Goal: Transaction & Acquisition: Register for event/course

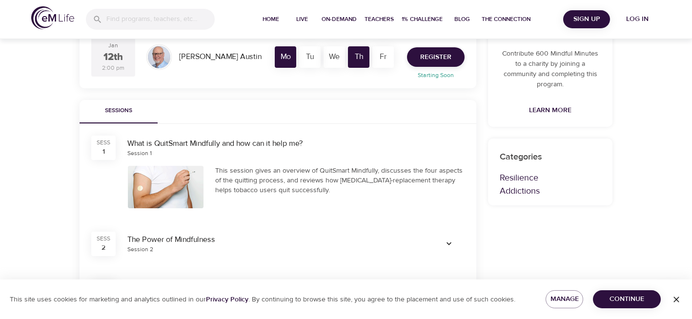
scroll to position [254, 0]
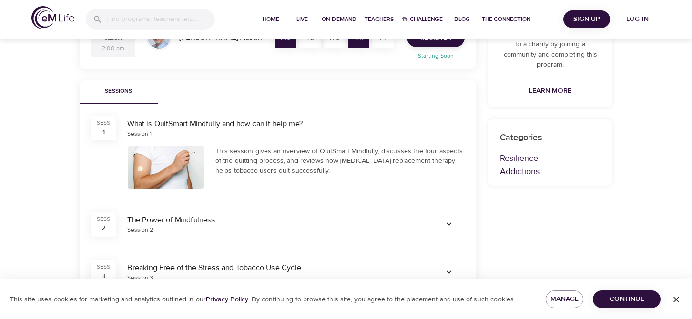
click at [163, 168] on div at bounding box center [166, 167] width 76 height 42
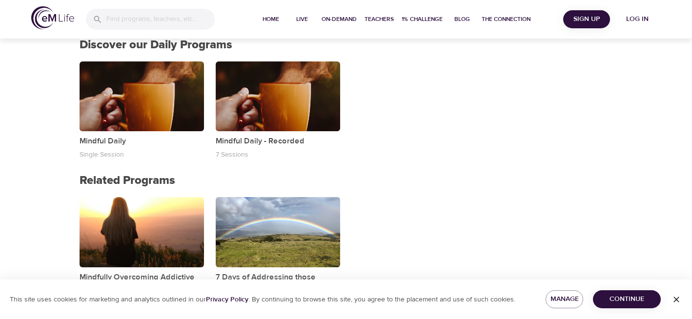
scroll to position [866, 0]
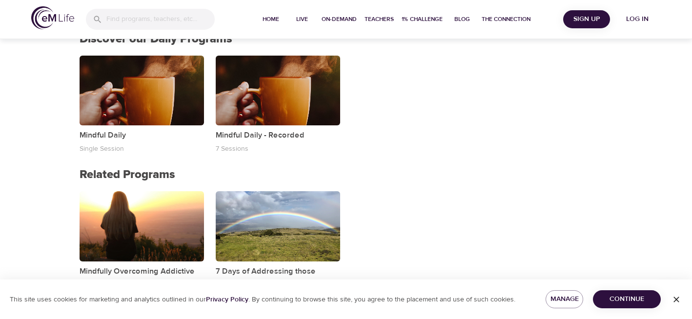
click at [425, 188] on div "Mindfully Overcoming Addictive Behaviors Immersive Program · 10 Sessions 7 Days…" at bounding box center [278, 246] width 408 height 122
click at [613, 301] on span "Continue" at bounding box center [627, 299] width 52 height 12
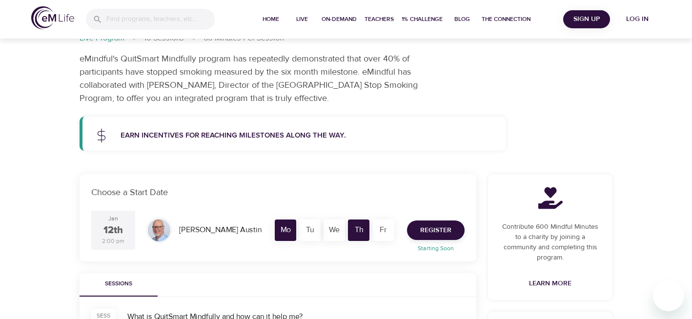
scroll to position [78, 0]
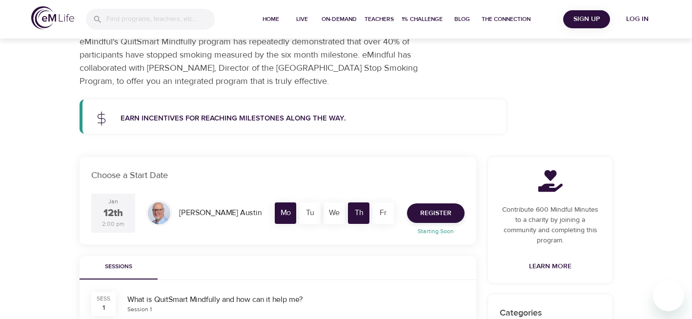
click at [124, 211] on div "Jan 12th 2:00 pm" at bounding box center [113, 213] width 44 height 39
click at [427, 211] on span "Register" at bounding box center [435, 213] width 31 height 12
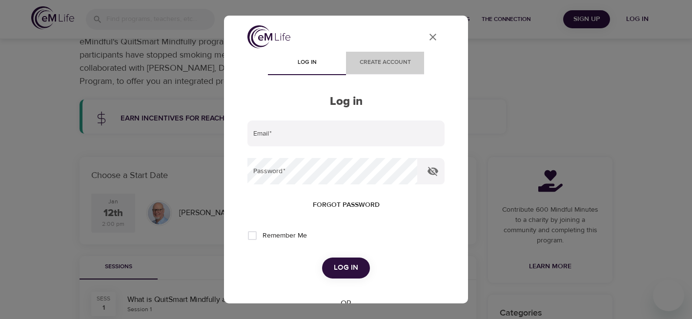
click at [387, 63] on span "Create account" at bounding box center [385, 63] width 66 height 10
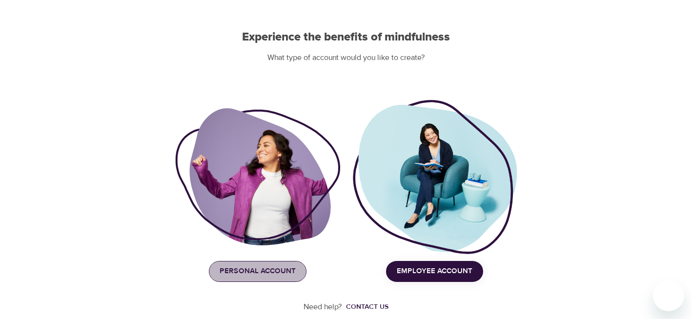
click at [271, 276] on span "Personal Account" at bounding box center [258, 271] width 76 height 13
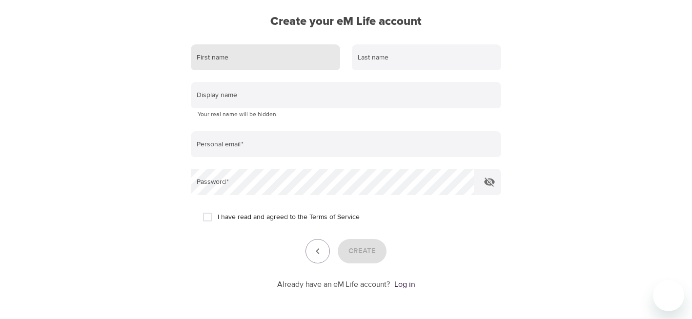
click at [250, 57] on input "text" at bounding box center [265, 57] width 149 height 26
type input "Maura"
type input "Harris"
type input "mauraharris12@gmail.com"
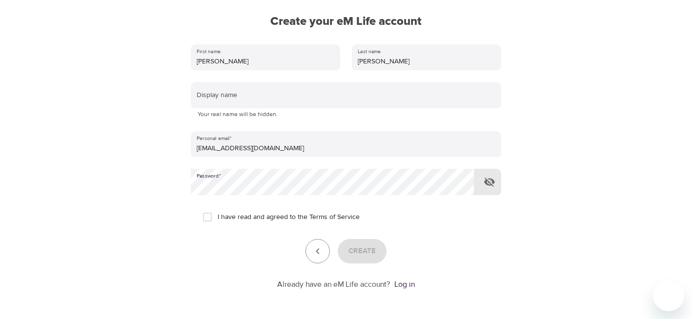
click at [207, 220] on input "I have read and agreed to the Terms of Service" at bounding box center [207, 217] width 20 height 20
checkbox input "true"
click at [356, 250] on span "Create" at bounding box center [361, 251] width 27 height 13
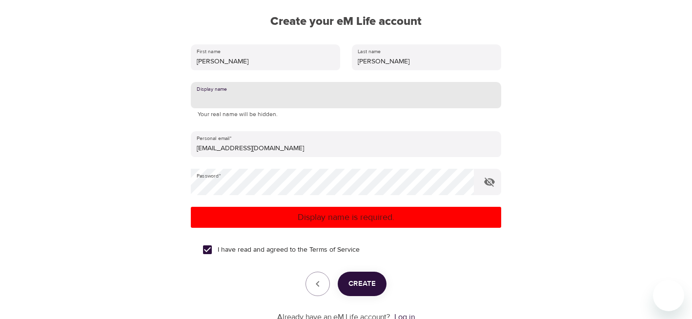
click at [248, 100] on input "text" at bounding box center [346, 95] width 310 height 26
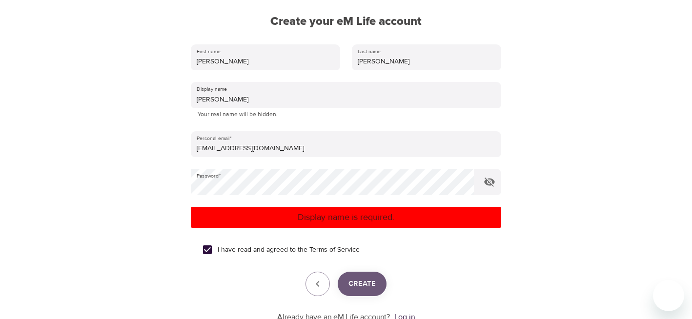
click at [360, 291] on button "Create" at bounding box center [362, 284] width 49 height 24
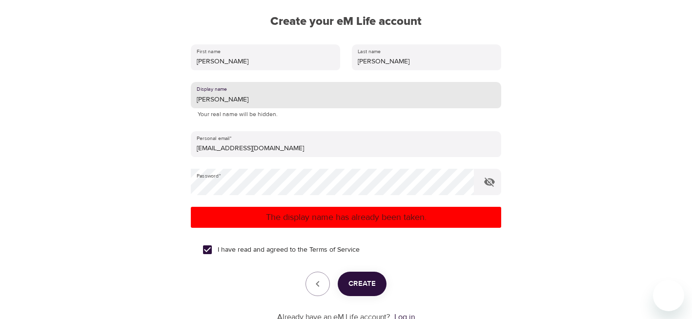
click at [227, 100] on input "Maura" at bounding box center [346, 95] width 310 height 26
type input "M"
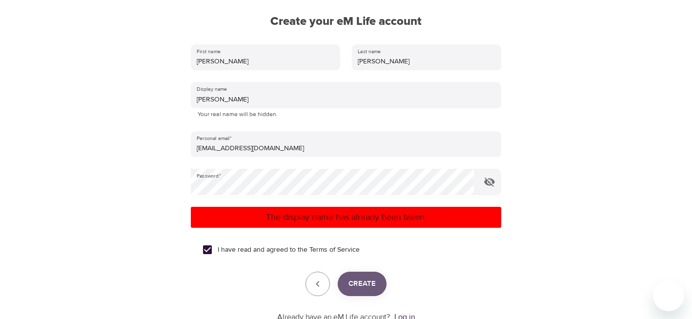
click at [351, 280] on span "Create" at bounding box center [361, 284] width 27 height 13
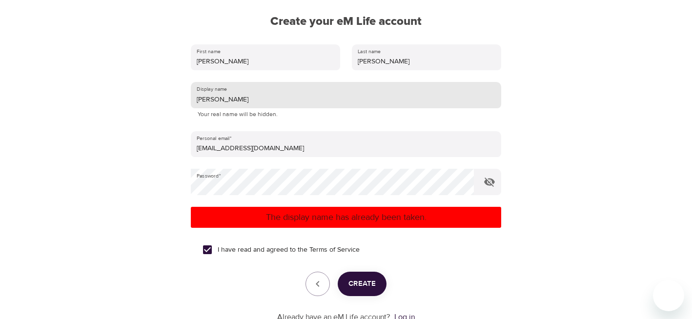
click at [216, 103] on input "Cody" at bounding box center [346, 95] width 310 height 26
type input "C"
type input "TinyTim"
click at [363, 284] on span "Create" at bounding box center [361, 284] width 27 height 13
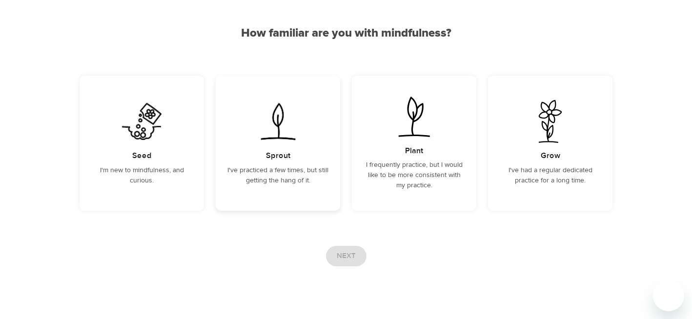
click at [273, 149] on div "Sprout I've practiced a few times, but still getting the hang of it." at bounding box center [278, 143] width 124 height 135
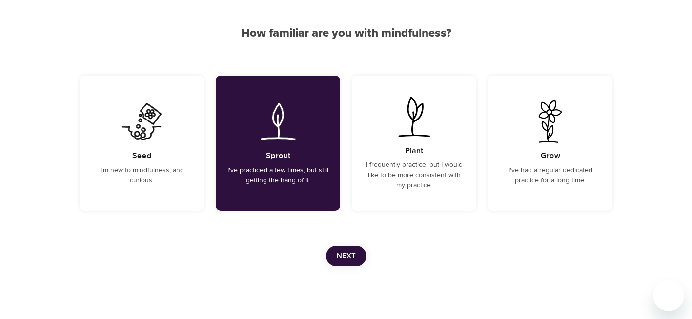
click at [346, 256] on span "Next" at bounding box center [346, 256] width 19 height 13
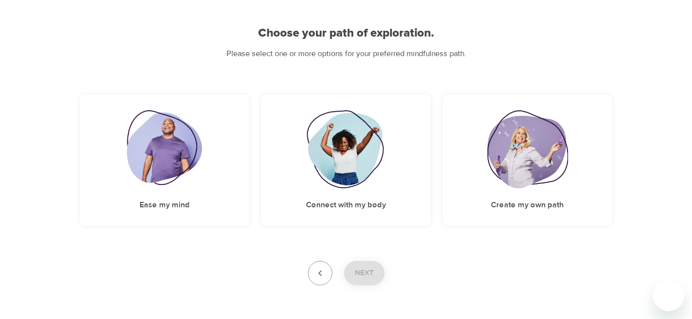
scroll to position [93, 0]
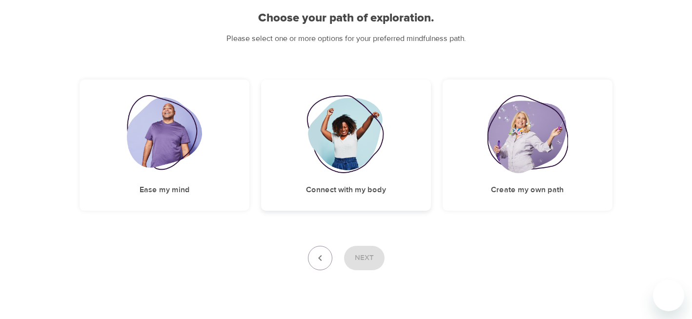
click at [343, 169] on img at bounding box center [345, 134] width 79 height 78
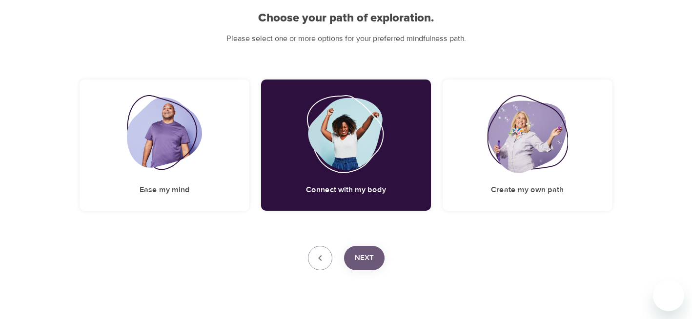
click at [364, 256] on span "Next" at bounding box center [364, 258] width 19 height 13
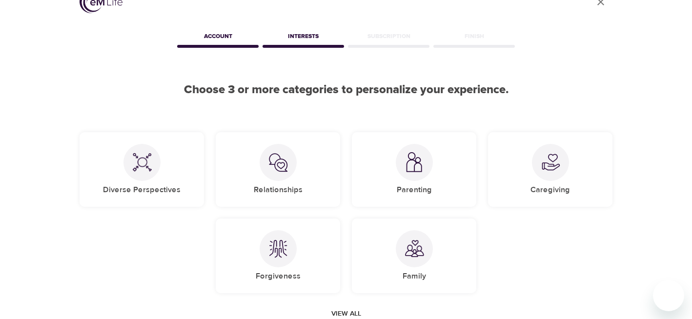
scroll to position [17, 0]
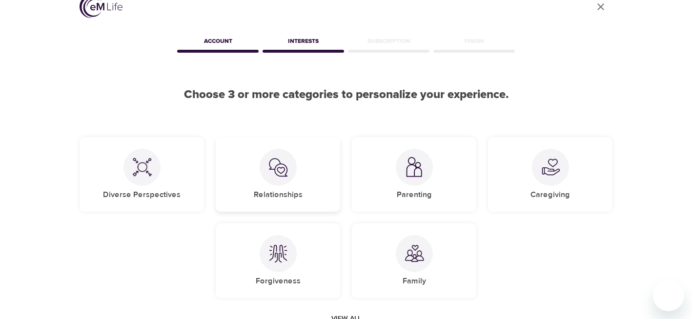
click at [303, 177] on div "Relationships" at bounding box center [278, 174] width 124 height 75
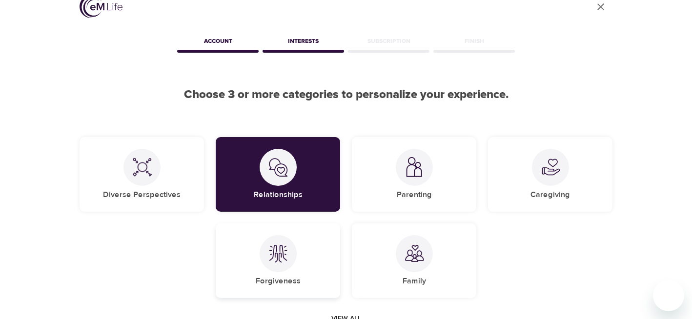
click at [310, 273] on div "Forgiveness" at bounding box center [278, 261] width 124 height 75
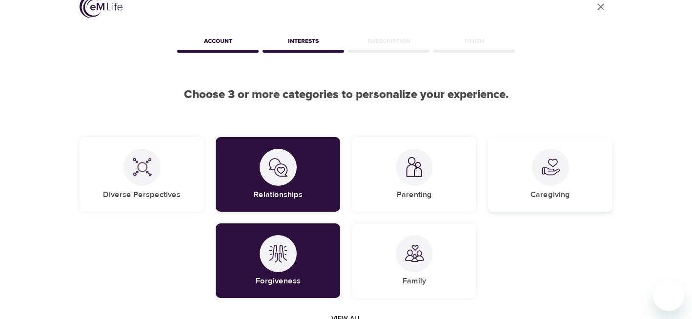
click at [527, 193] on div "Caregiving" at bounding box center [550, 174] width 124 height 75
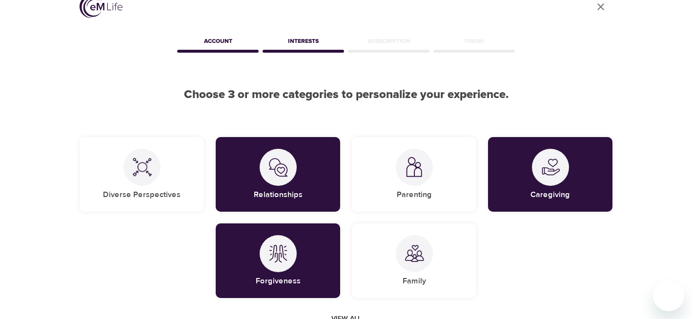
click at [534, 259] on div "Diverse Perspectives Relationships Parenting Caregiving Forgiveness Family" at bounding box center [346, 217] width 545 height 173
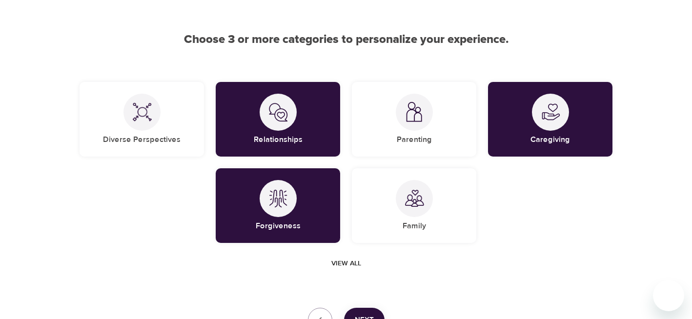
scroll to position [75, 0]
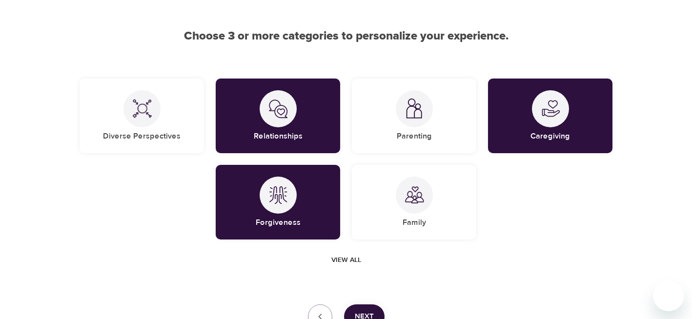
click at [371, 312] on span "Next" at bounding box center [364, 316] width 19 height 13
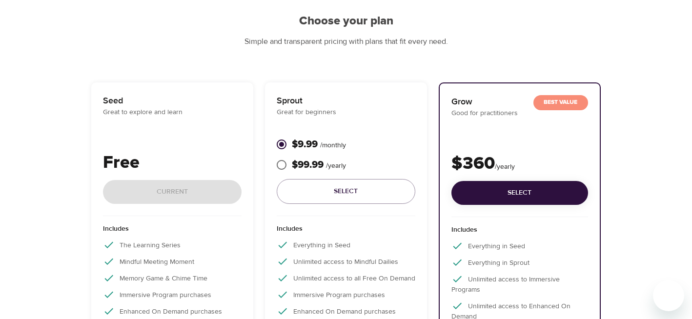
scroll to position [98, 0]
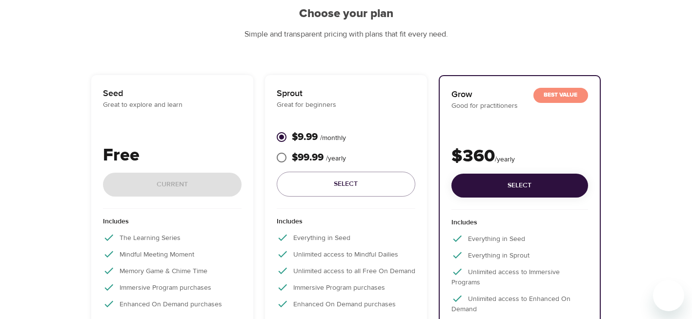
click at [172, 186] on div "Free Current" at bounding box center [172, 176] width 139 height 66
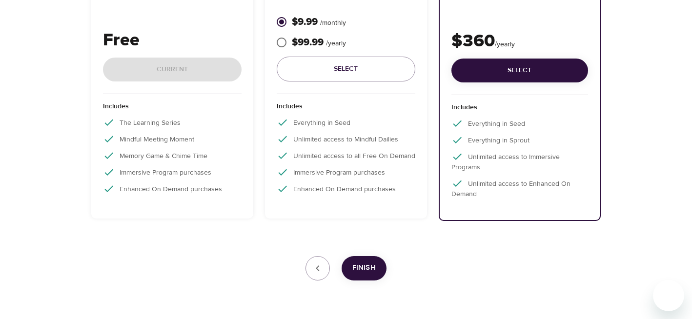
scroll to position [215, 0]
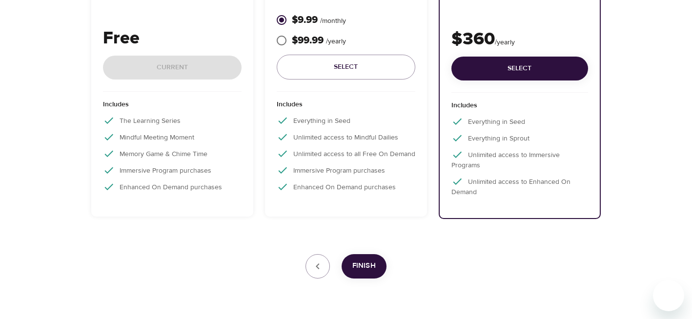
click at [171, 62] on div "Free Current" at bounding box center [172, 58] width 139 height 66
click at [229, 198] on div "Includes The Learning Series Mindful Meeting Moment Memory Game & Chime Time Im…" at bounding box center [172, 149] width 139 height 114
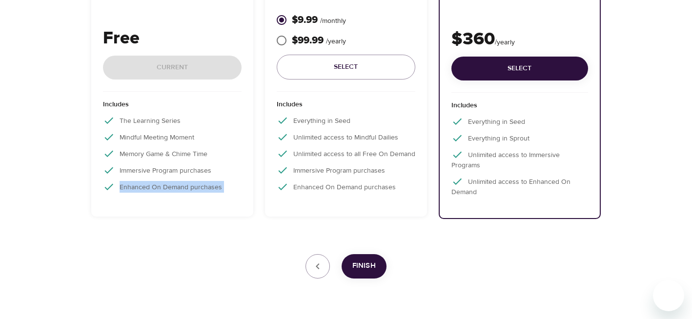
click at [229, 198] on div "Includes The Learning Series Mindful Meeting Moment Memory Game & Chime Time Im…" at bounding box center [172, 149] width 139 height 114
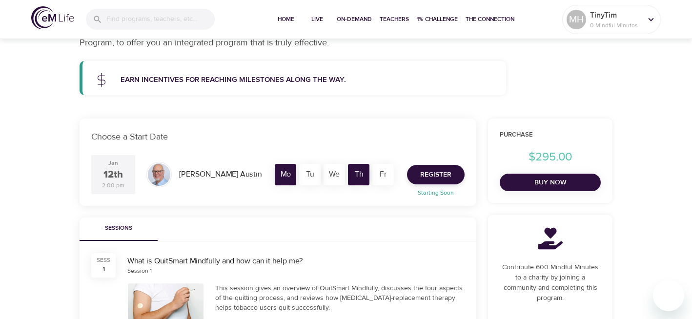
scroll to position [117, 0]
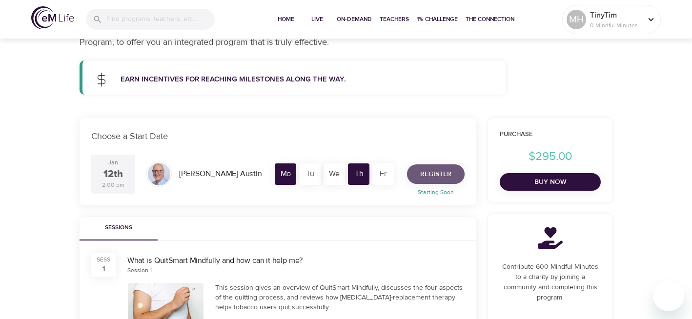
click at [445, 172] on span "Register" at bounding box center [435, 174] width 31 height 12
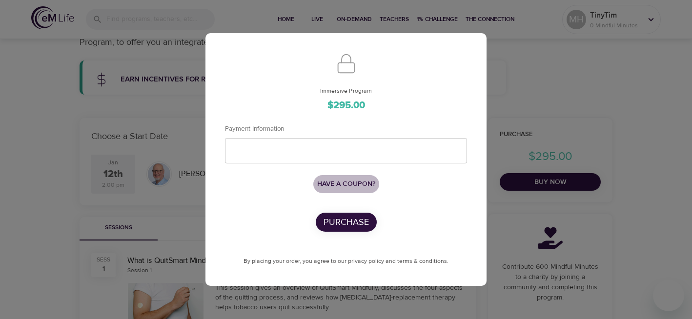
click at [364, 178] on button "Have a coupon?" at bounding box center [346, 184] width 66 height 18
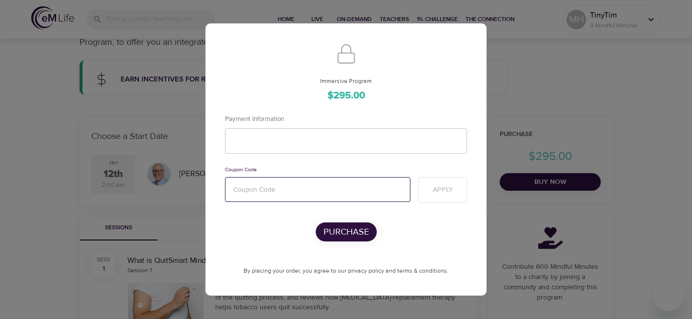
click at [355, 192] on input "text" at bounding box center [317, 189] width 185 height 25
paste input "QSM365"
type input "QSM365"
click at [445, 191] on span "Apply" at bounding box center [443, 190] width 20 height 12
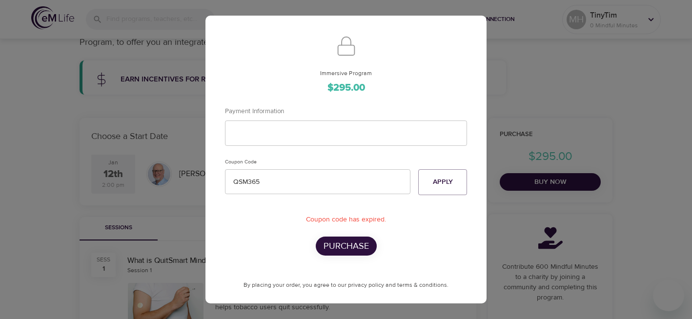
click at [550, 93] on div "Immersive Program $295.00 Payment Information Coupon Code QSM365 Apply Coupon c…" at bounding box center [346, 159] width 692 height 319
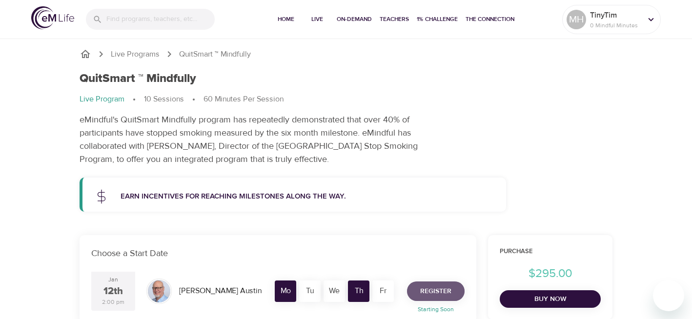
click at [428, 290] on span "Register" at bounding box center [435, 291] width 31 height 12
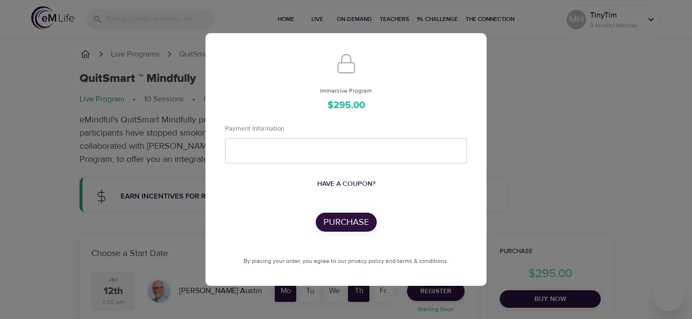
click at [363, 182] on span "Have a coupon?" at bounding box center [346, 184] width 58 height 12
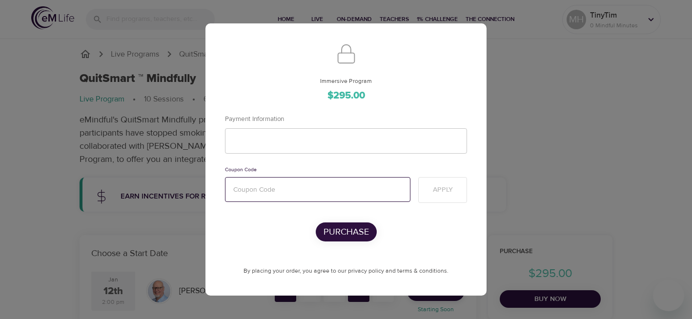
click at [351, 189] on input "text" at bounding box center [317, 189] width 185 height 25
paste input "QSM365"
type input "QSM365"
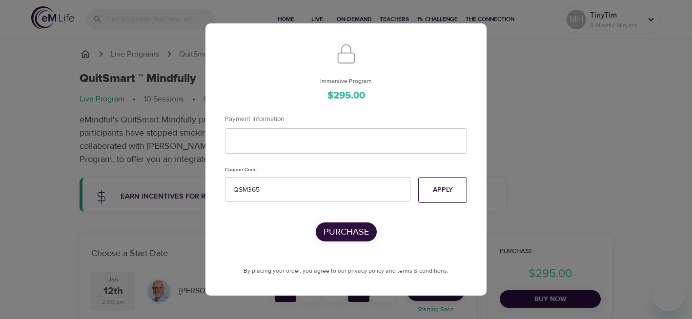
click at [443, 188] on span "Apply" at bounding box center [443, 190] width 20 height 12
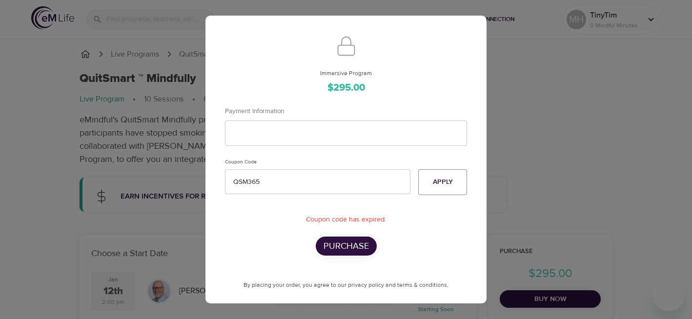
click at [537, 166] on div "Immersive Program $295.00 Payment Information Coupon Code QSM365 Apply Coupon c…" at bounding box center [346, 159] width 692 height 319
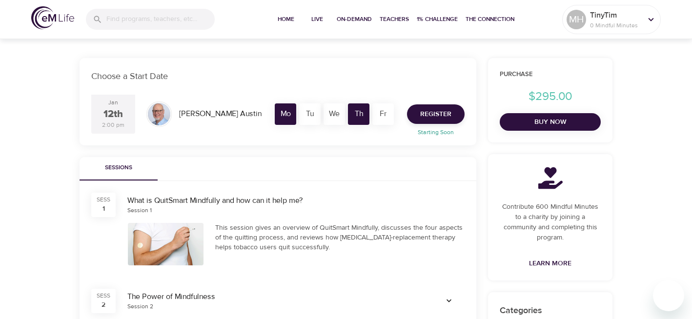
scroll to position [176, 0]
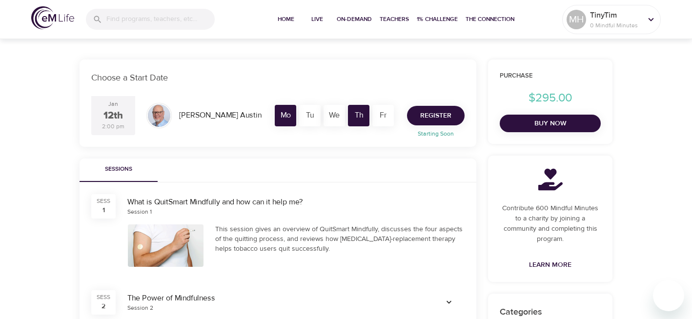
click at [443, 113] on span "Register" at bounding box center [435, 116] width 31 height 12
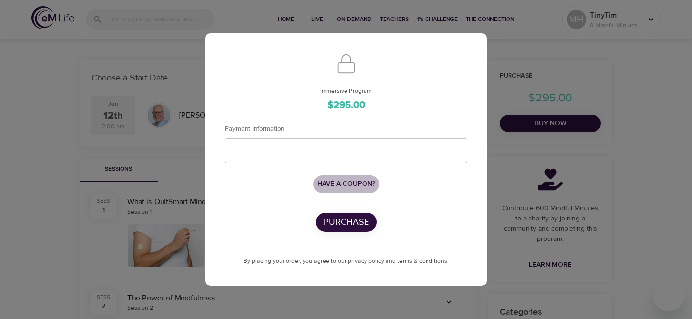
click at [370, 180] on span "Have a coupon?" at bounding box center [346, 184] width 58 height 12
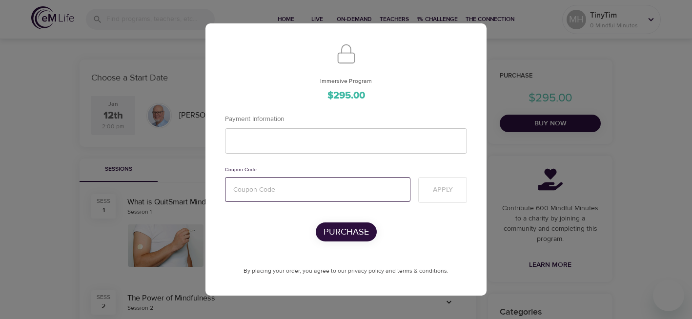
click at [336, 195] on input "text" at bounding box center [317, 189] width 185 height 25
paste input "QSM365"
type input "QSM365"
click at [438, 184] on span "Apply" at bounding box center [443, 190] width 20 height 12
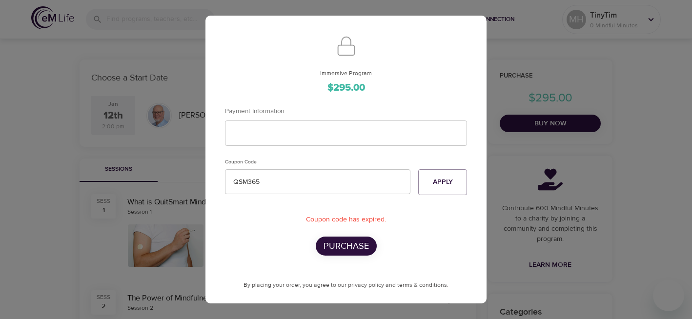
click at [631, 164] on div "Immersive Program $295.00 Payment Information Coupon Code QSM365 Apply Coupon c…" at bounding box center [346, 159] width 692 height 319
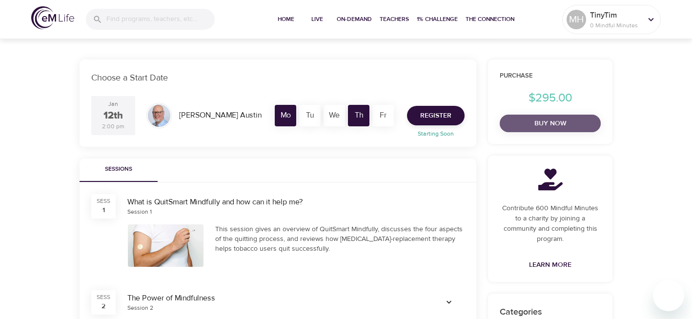
click at [518, 122] on span "Buy Now" at bounding box center [550, 124] width 85 height 12
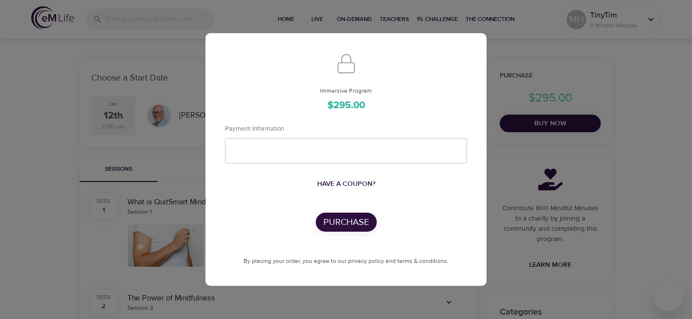
click at [370, 185] on span "Have a coupon?" at bounding box center [346, 184] width 58 height 12
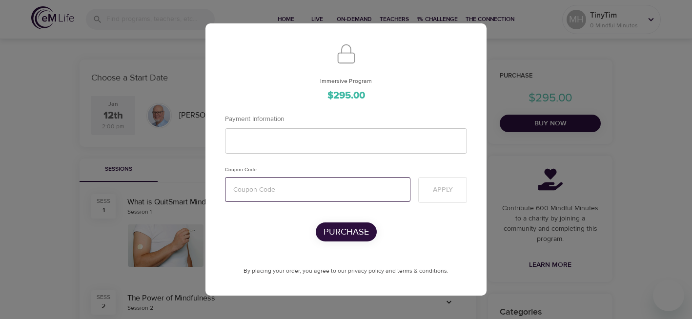
click at [335, 188] on input "text" at bounding box center [317, 189] width 185 height 25
paste input "QSM365"
type input "QSM365"
click at [451, 184] on span "Apply" at bounding box center [443, 190] width 20 height 12
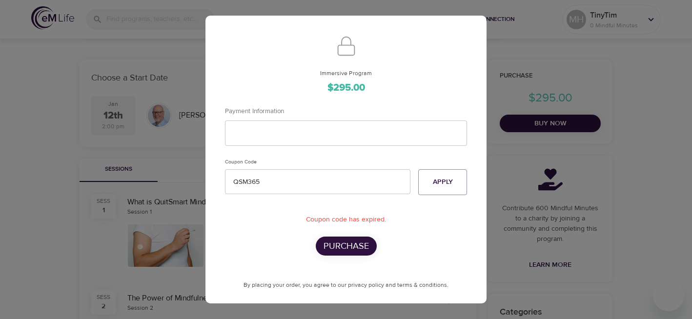
click at [638, 144] on div "Immersive Program $295.00 Payment Information Coupon Code QSM365 Apply Coupon c…" at bounding box center [346, 159] width 692 height 319
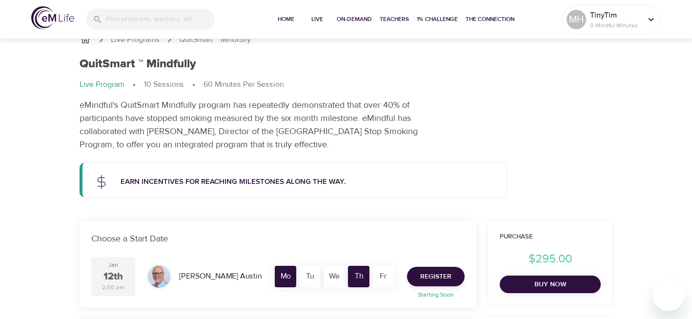
scroll to position [0, 0]
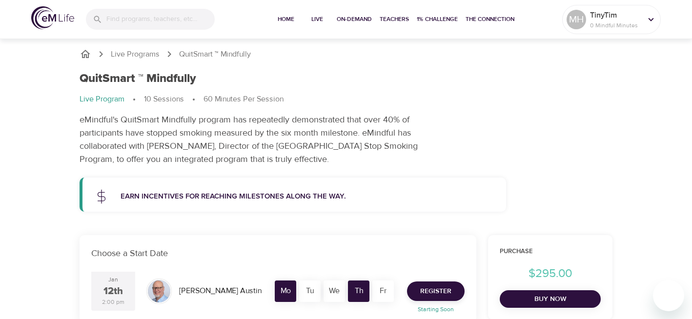
click at [228, 98] on p "60 Minutes Per Session" at bounding box center [244, 99] width 80 height 11
click at [557, 158] on div "QuitSmart ™ Mindfully Live Program 10 Sessions 60 Minutes Per Session eMindful'…" at bounding box center [346, 119] width 545 height 106
